Goal: Task Accomplishment & Management: Use online tool/utility

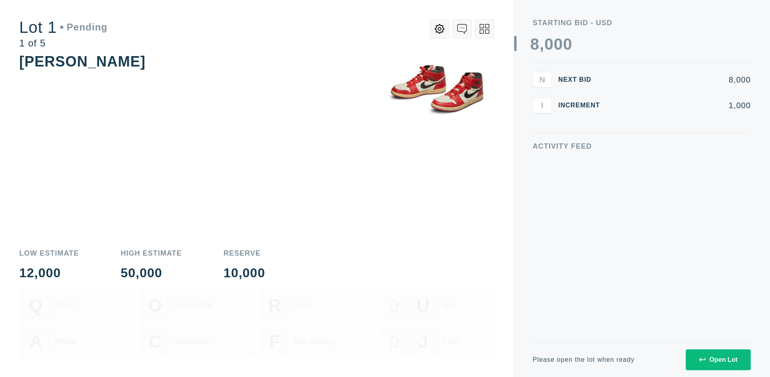
click at [718, 360] on div "Open Lot" at bounding box center [718, 359] width 38 height 7
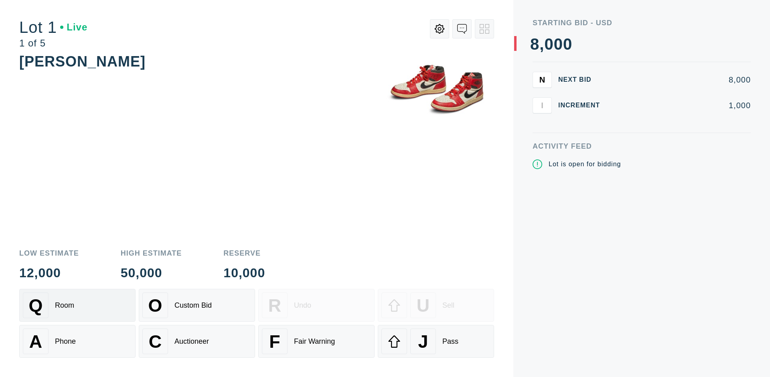
click at [77, 306] on div "Q Room" at bounding box center [77, 306] width 109 height 26
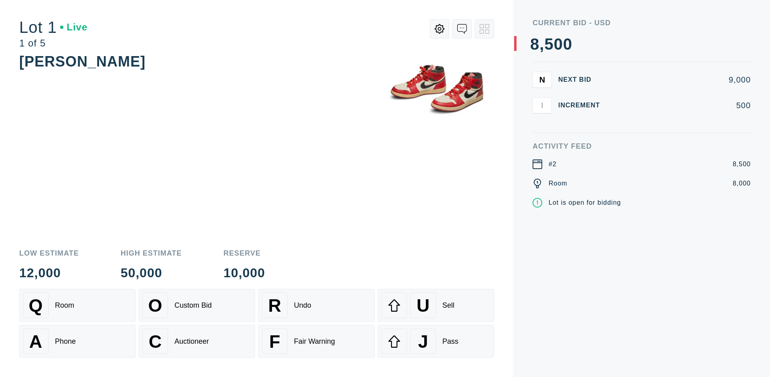
click at [77, 306] on div "Q Room" at bounding box center [77, 306] width 109 height 26
click at [77, 342] on div "A Phone" at bounding box center [77, 342] width 109 height 26
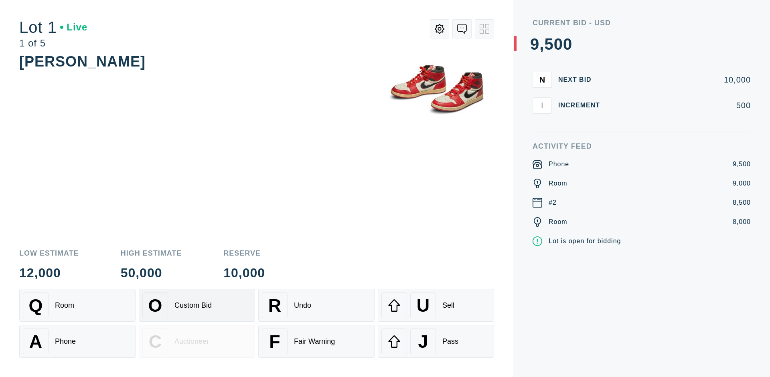
click at [197, 306] on div "Custom Bid" at bounding box center [192, 305] width 37 height 8
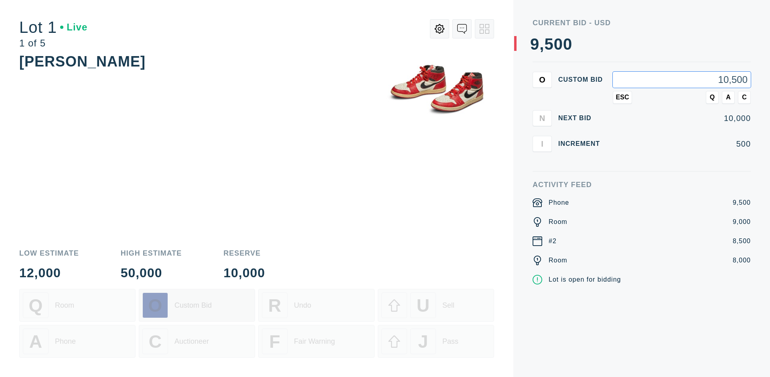
type input "10,500"
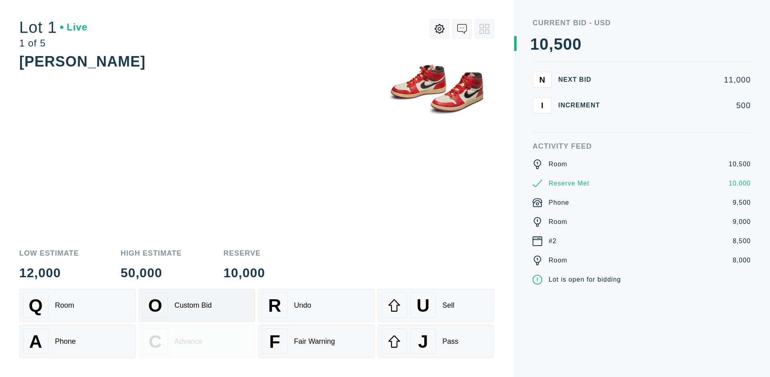
click at [197, 306] on div "Custom Bid" at bounding box center [192, 305] width 37 height 8
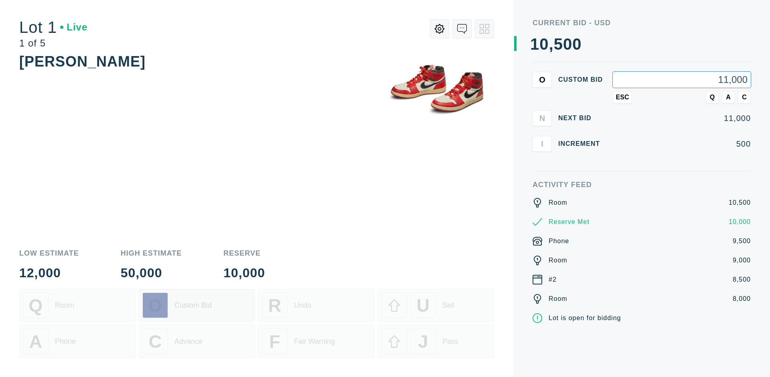
type input "11,000"
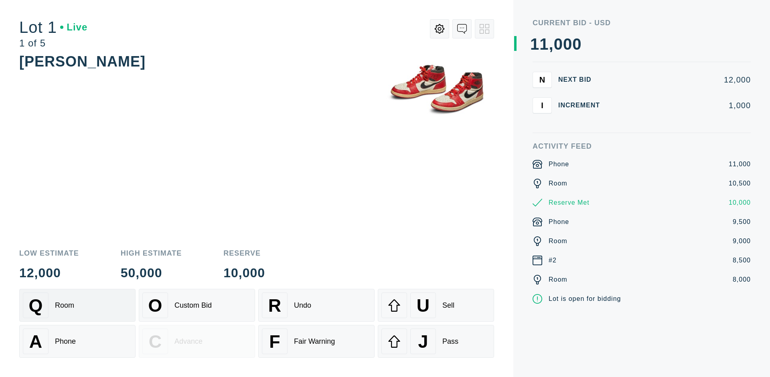
click at [77, 306] on div "Q Room" at bounding box center [77, 306] width 109 height 26
